Goal: Task Accomplishment & Management: Use online tool/utility

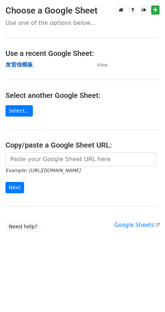
click at [15, 64] on strong "发货信模板" at bounding box center [18, 64] width 27 height 7
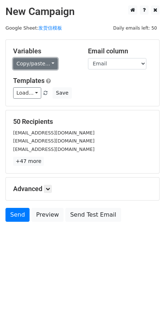
click at [25, 67] on link "Copy/paste..." at bounding box center [35, 63] width 45 height 11
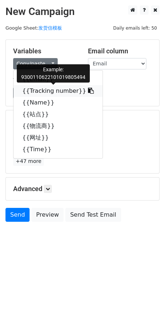
click at [36, 91] on link "{{Tracking number}}" at bounding box center [58, 91] width 89 height 12
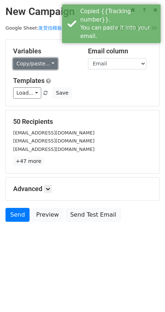
click at [38, 63] on link "Copy/paste..." at bounding box center [35, 63] width 45 height 11
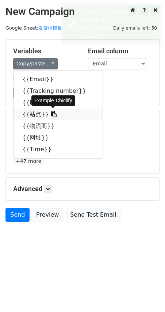
click at [37, 118] on link "{{站点}}" at bounding box center [58, 115] width 89 height 12
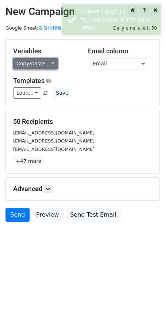
click at [24, 63] on link "Copy/paste..." at bounding box center [35, 63] width 45 height 11
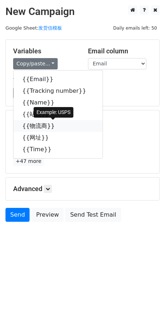
click at [36, 127] on link "{{物流商}}" at bounding box center [58, 126] width 89 height 12
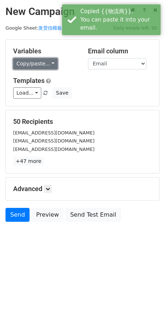
click at [34, 63] on link "Copy/paste..." at bounding box center [35, 63] width 45 height 11
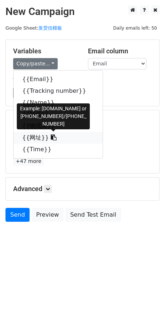
click at [33, 138] on link "{{网址}}" at bounding box center [58, 138] width 89 height 12
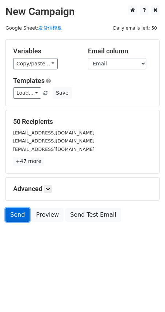
click at [19, 216] on link "Send" at bounding box center [17, 215] width 24 height 14
